Goal: Task Accomplishment & Management: Complete application form

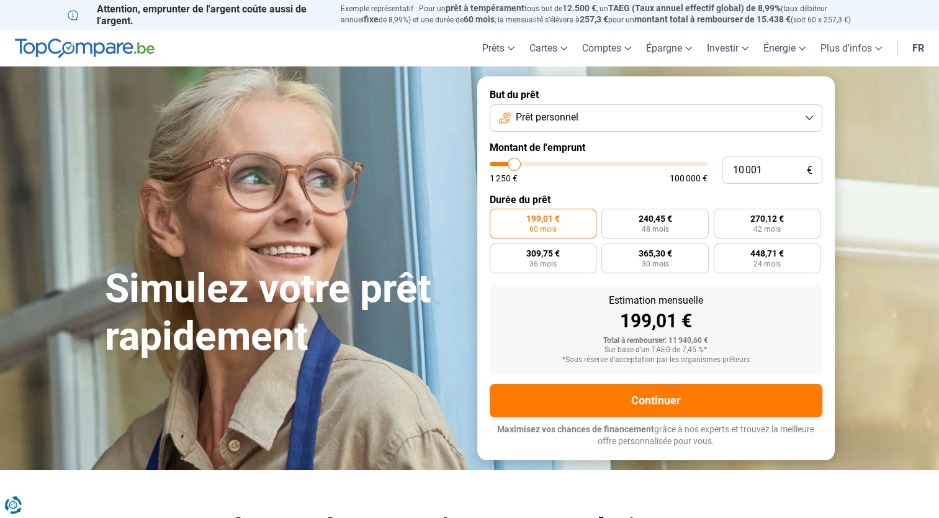
type input "14 000"
type input "14000"
type input "24 000"
type input "24000"
type input "30 000"
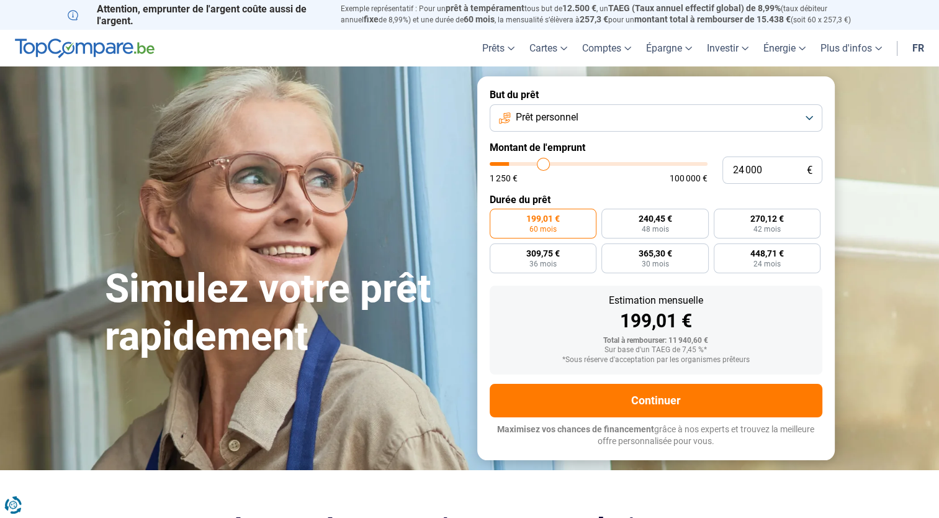
type input "30000"
type input "38 750"
type input "38750"
type input "47 750"
type input "47750"
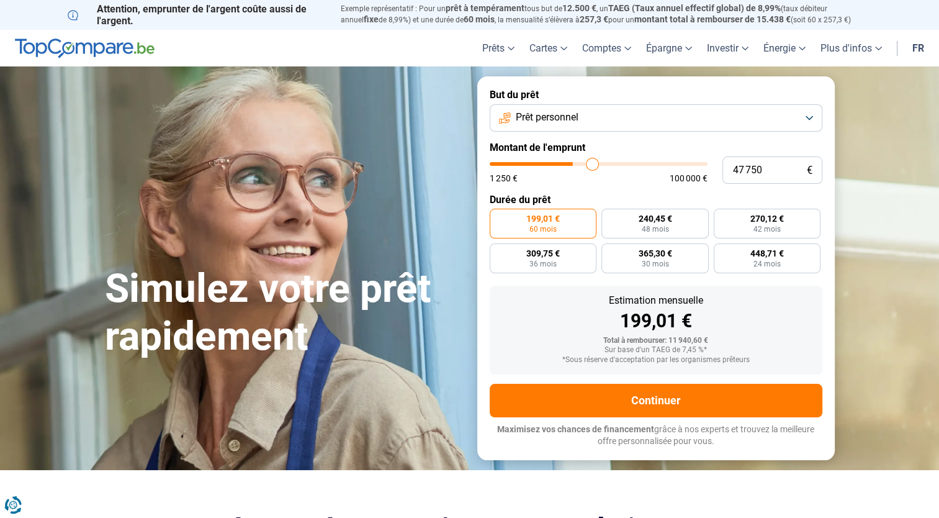
type input "55 750"
type input "55750"
type input "58 000"
type input "58000"
type input "60 000"
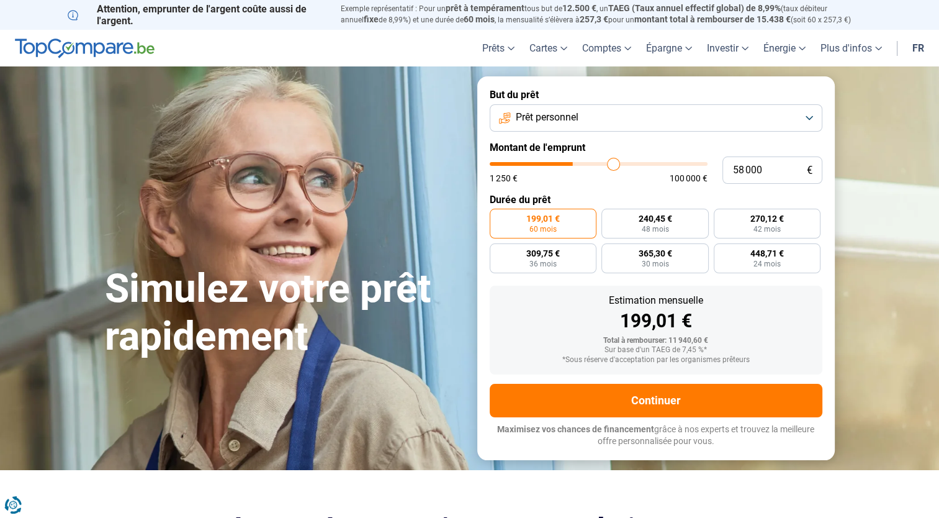
type input "60000"
type input "61 250"
type input "61250"
type input "63 250"
type input "63250"
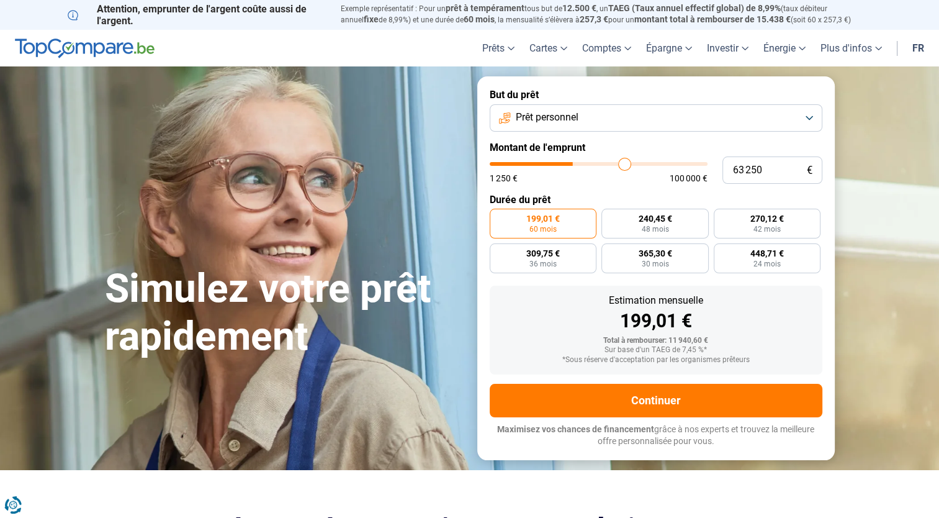
type input "65 500"
type input "65500"
type input "69 000"
type input "69000"
type input "72 250"
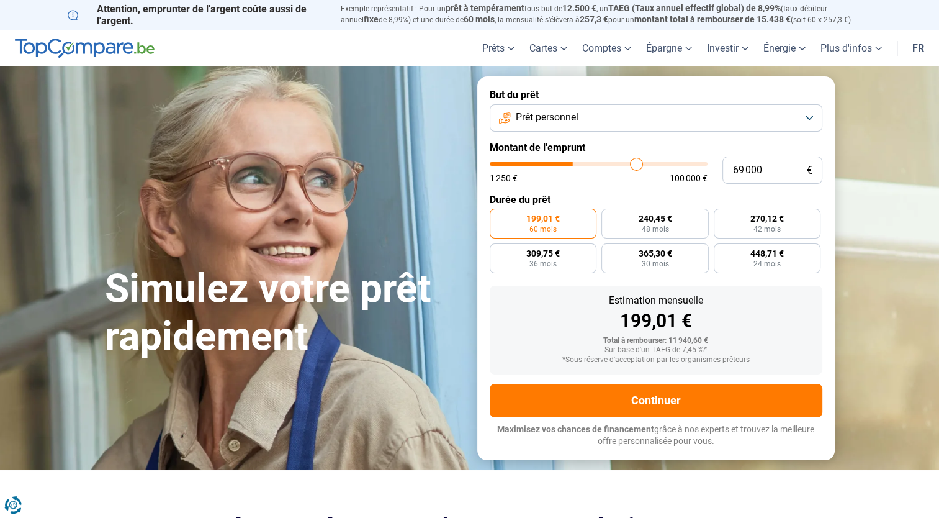
type input "72250"
type input "76 000"
type input "76000"
type input "81 250"
type input "81250"
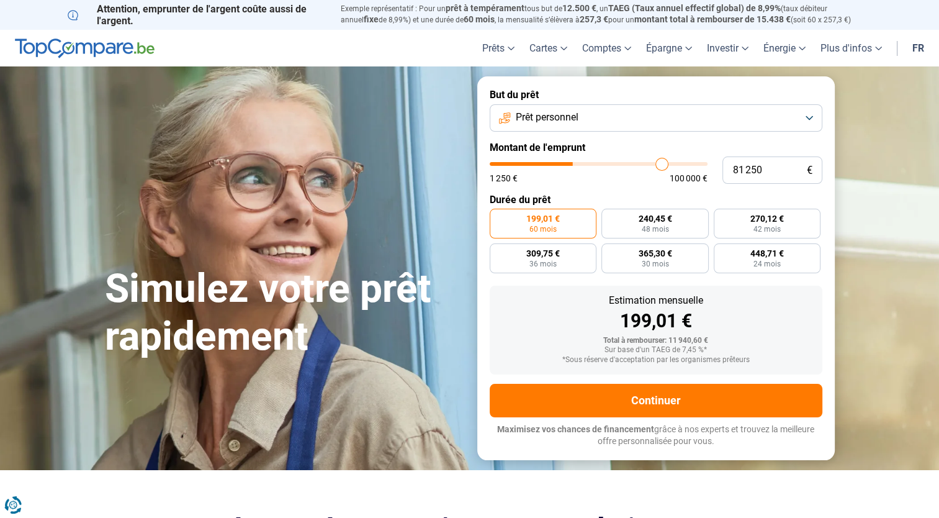
type input "86 750"
type input "86750"
type input "92 750"
type input "92750"
type input "98 250"
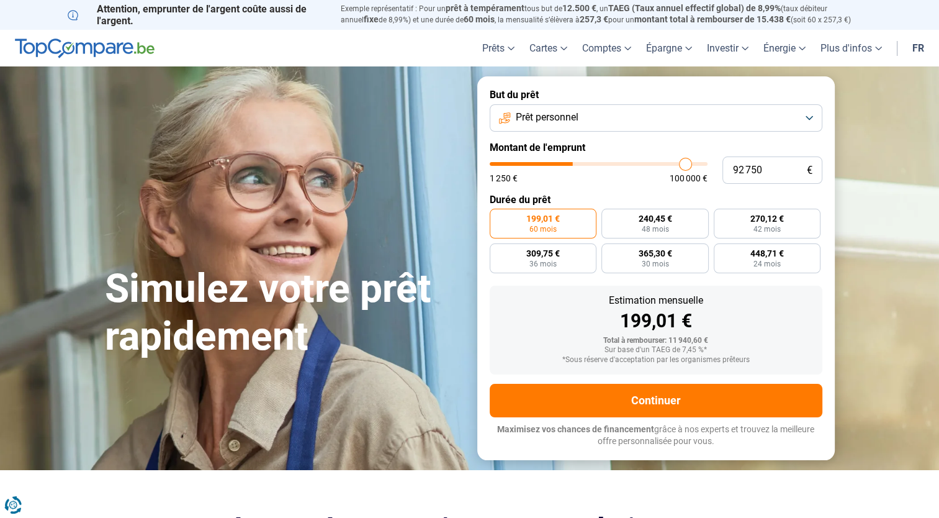
type input "98250"
type input "100 000"
drag, startPoint x: 514, startPoint y: 166, endPoint x: 792, endPoint y: 171, distance: 278.7
type input "100000"
click at [707, 166] on input "range" at bounding box center [599, 164] width 218 height 4
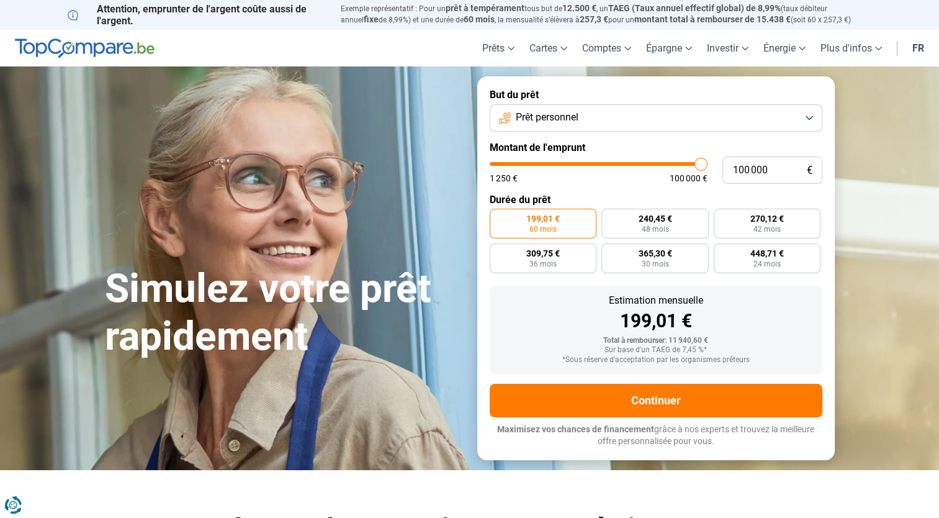
radio input "false"
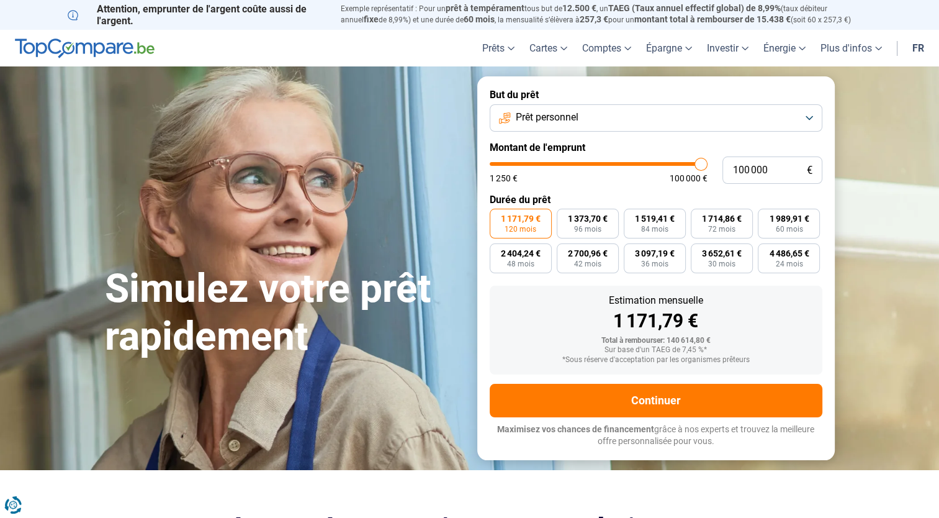
click at [578, 120] on span "Prêt personnel" at bounding box center [547, 117] width 63 height 14
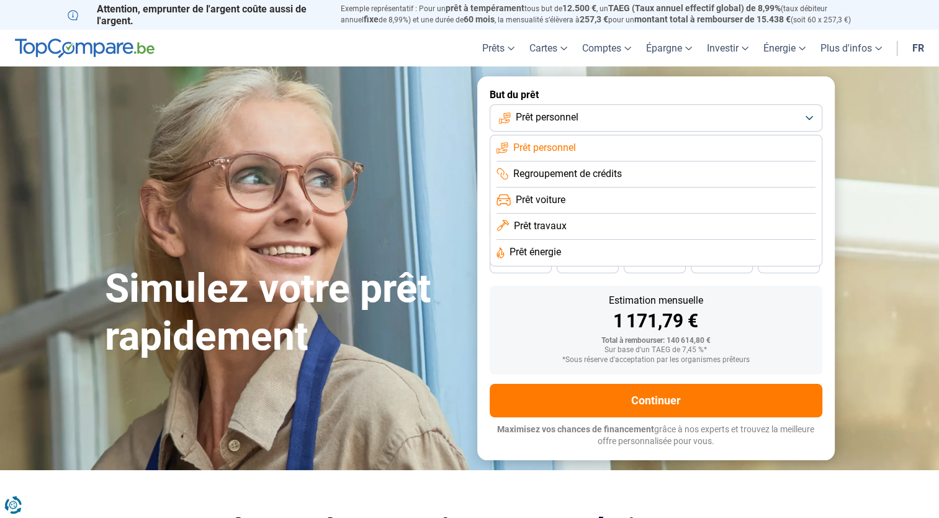
click at [560, 225] on span "Prêt travaux" at bounding box center [540, 226] width 53 height 14
